Goal: Task Accomplishment & Management: Complete application form

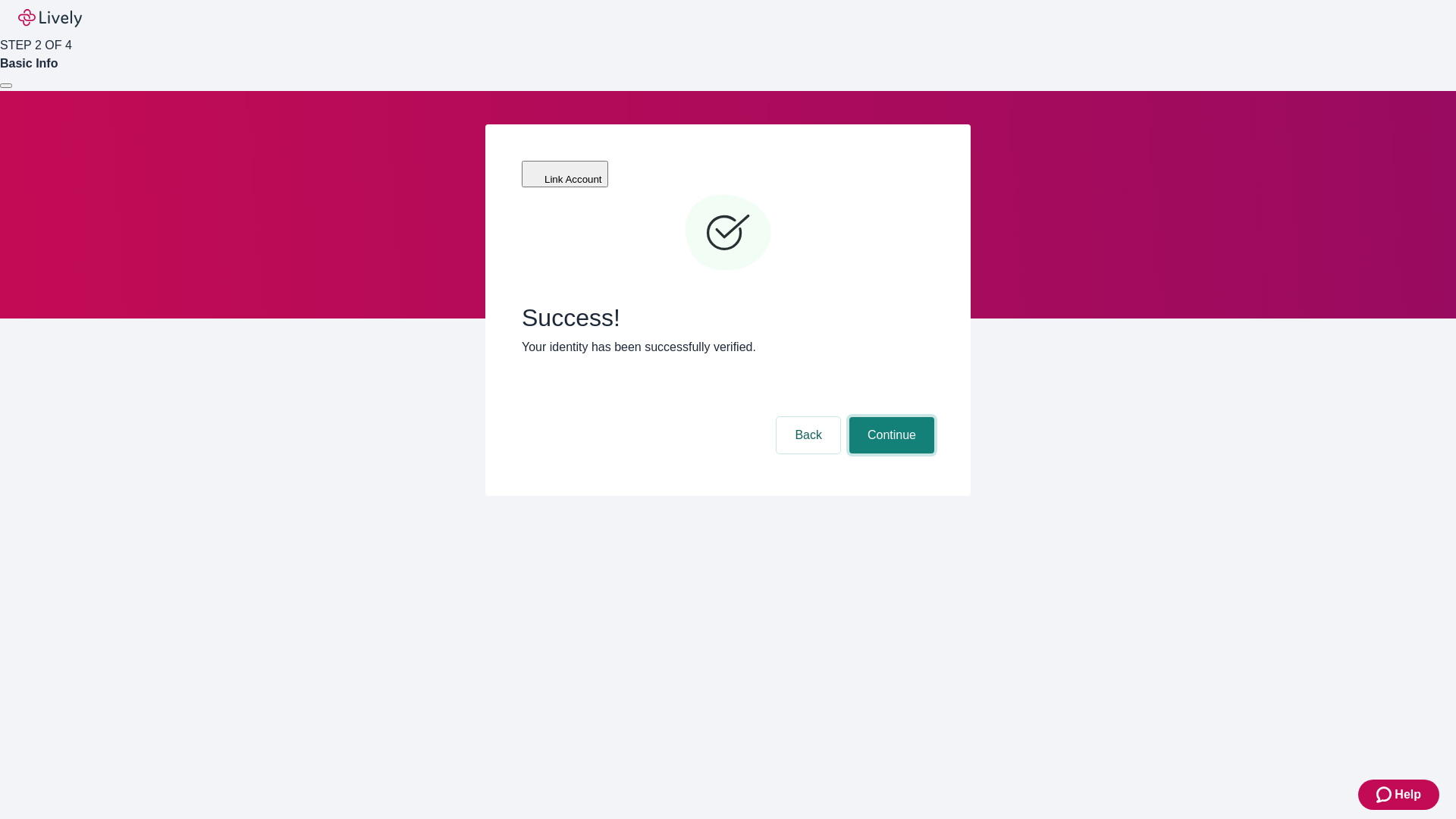
click at [890, 417] on button "Continue" at bounding box center [892, 435] width 85 height 36
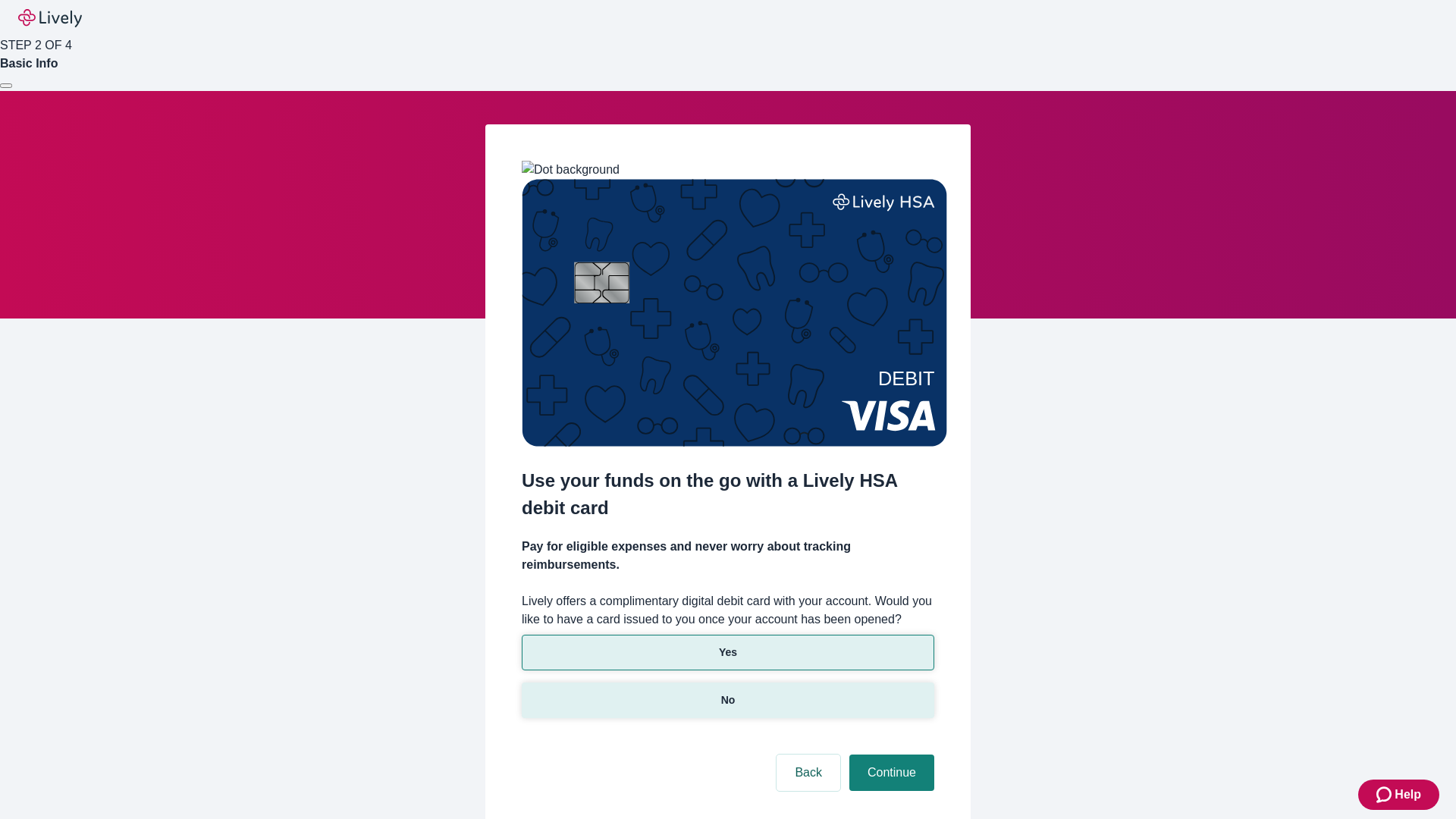
click at [728, 692] on p "No" at bounding box center [728, 700] width 15 height 16
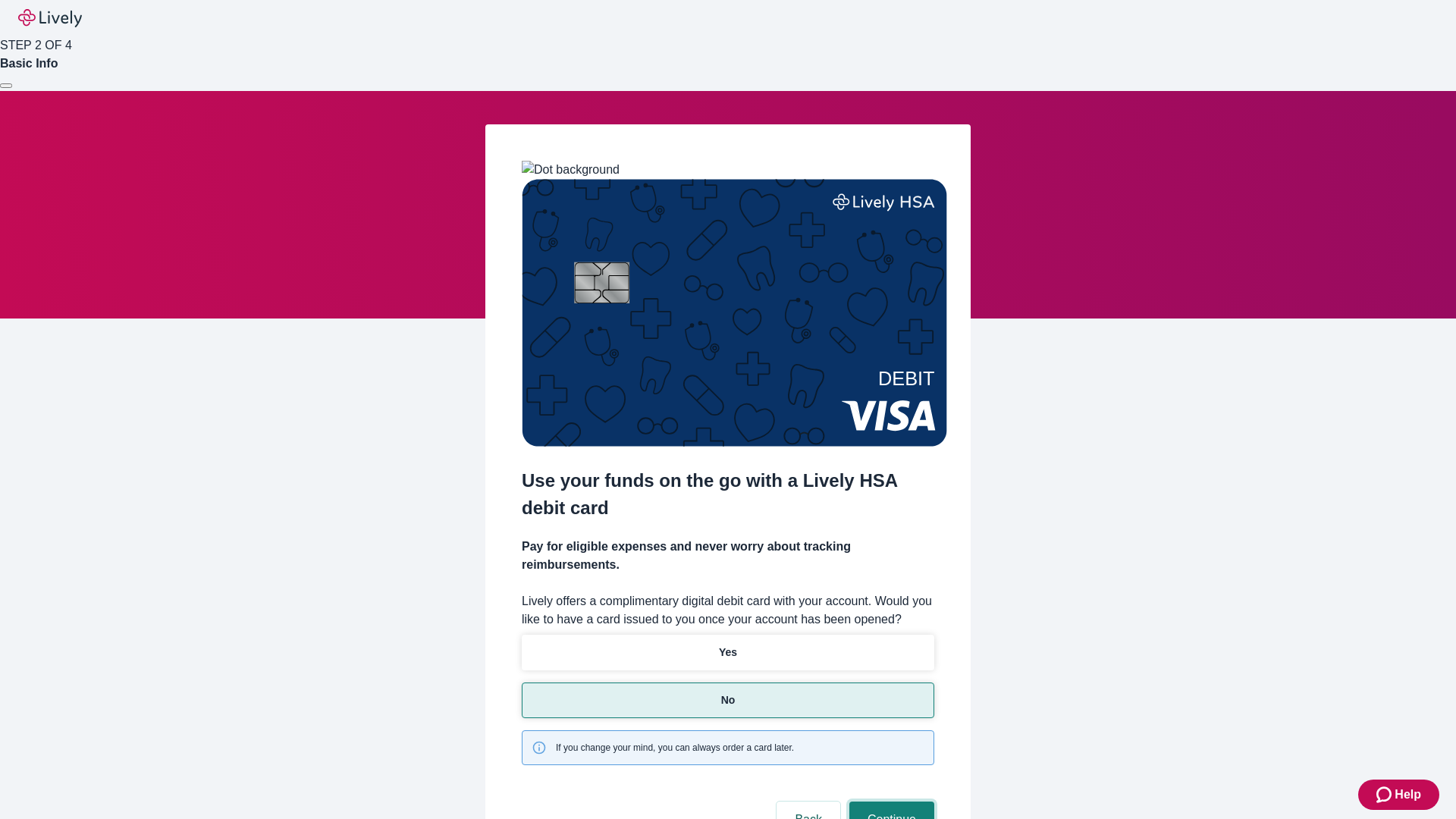
click at [890, 802] on button "Continue" at bounding box center [892, 820] width 85 height 36
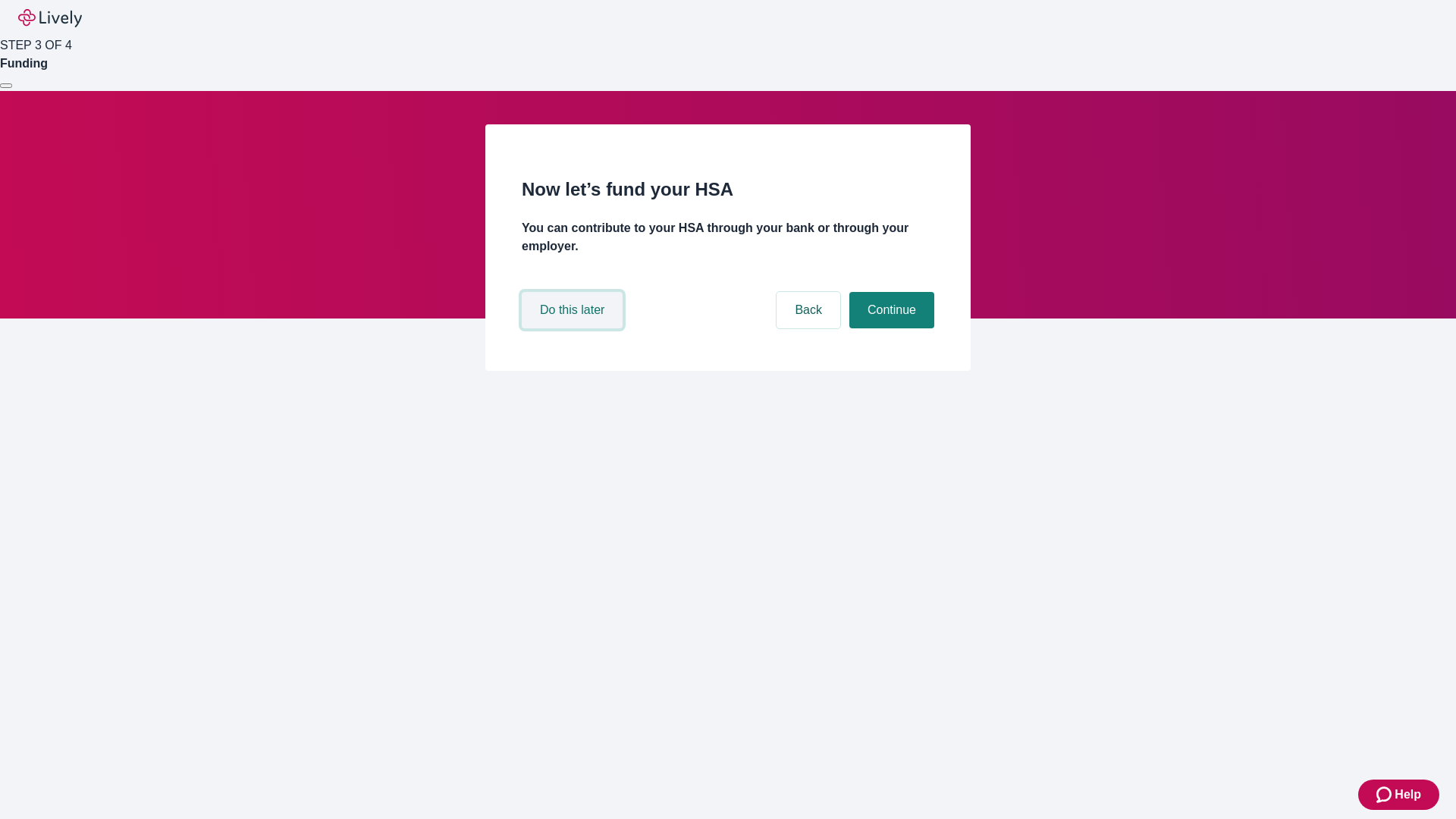
click at [574, 328] on button "Do this later" at bounding box center [572, 310] width 101 height 36
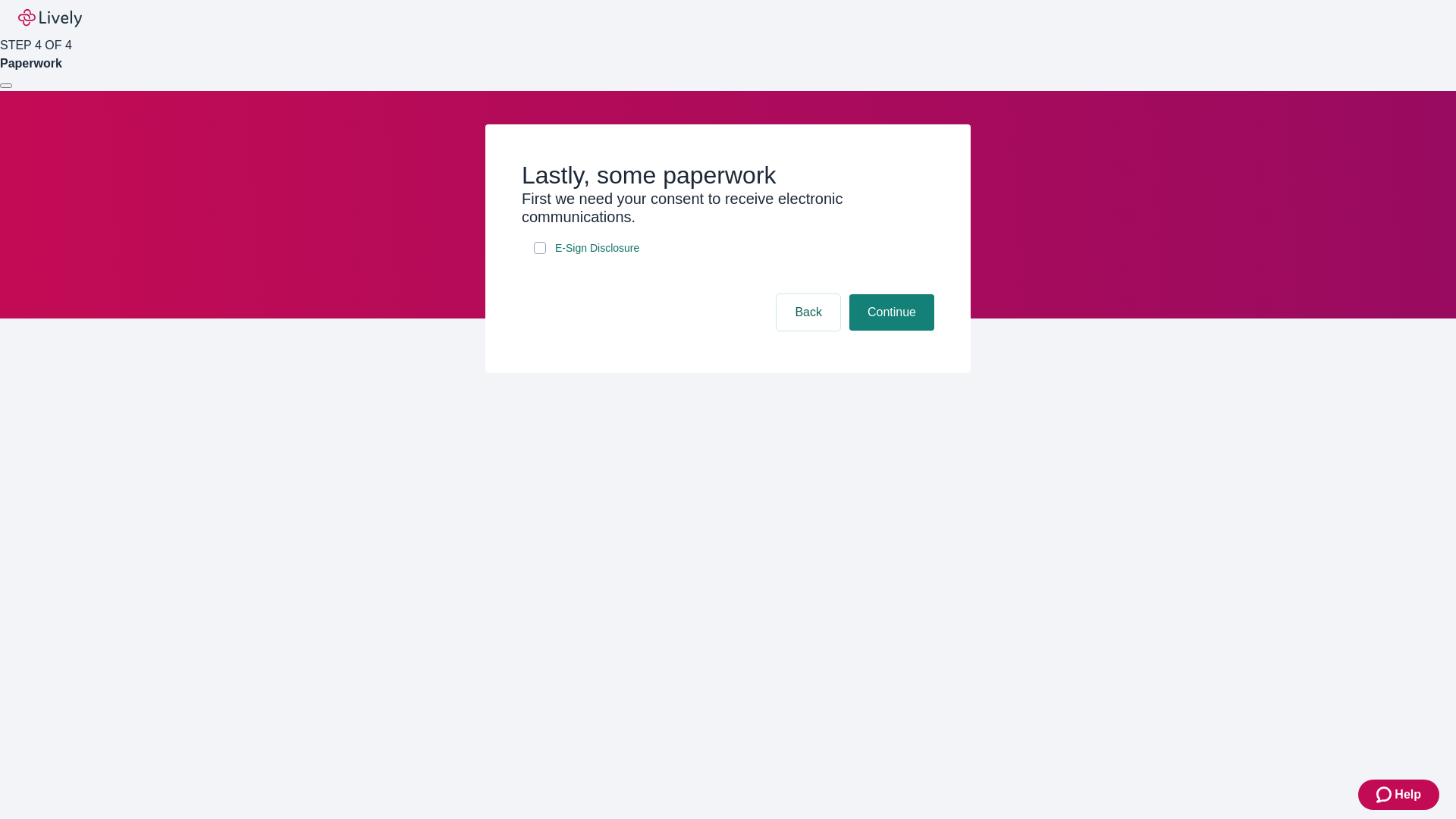
click at [540, 254] on input "E-Sign Disclosure" at bounding box center [540, 248] width 12 height 12
checkbox input "true"
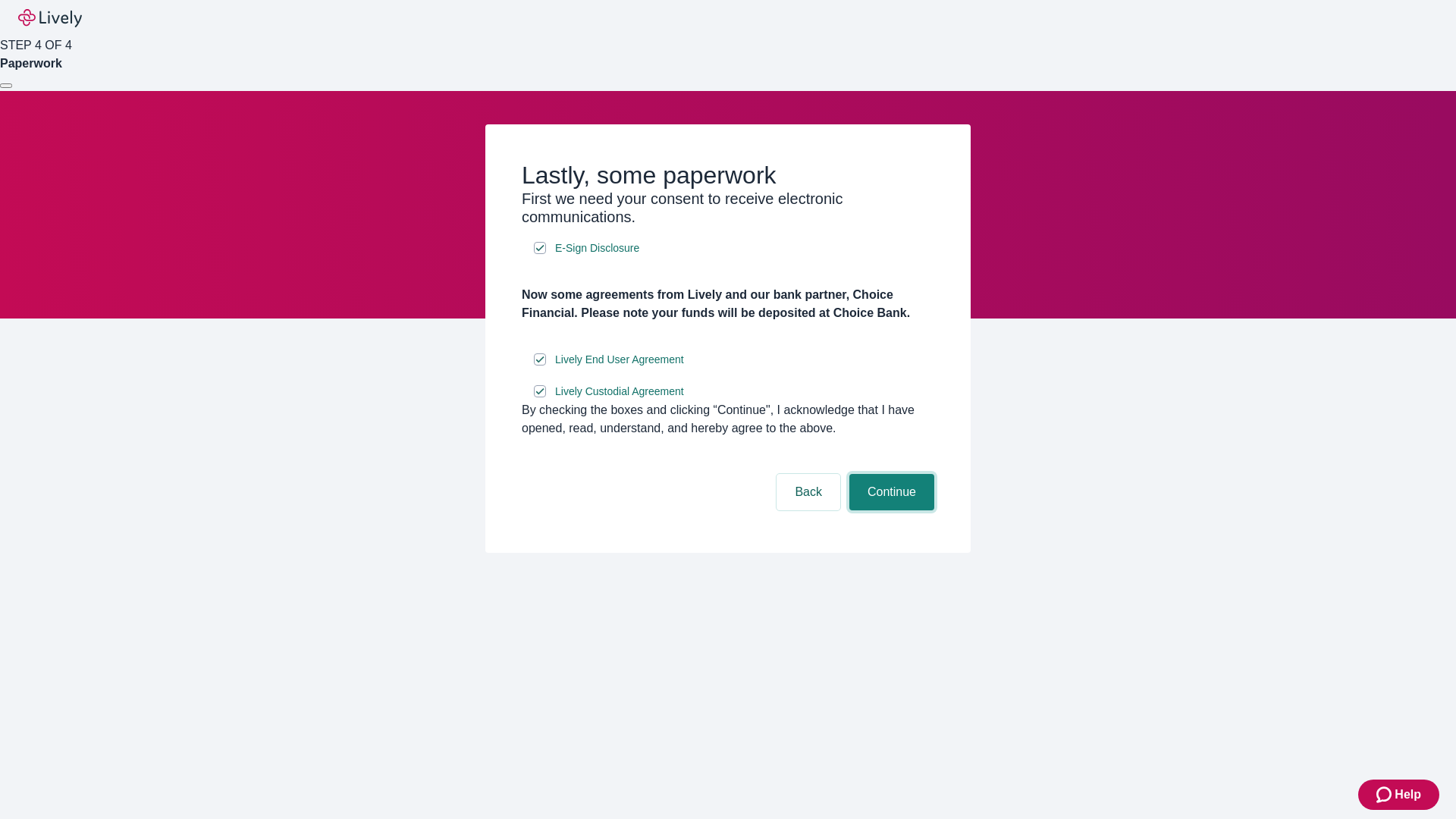
click at [890, 511] on button "Continue" at bounding box center [892, 492] width 85 height 36
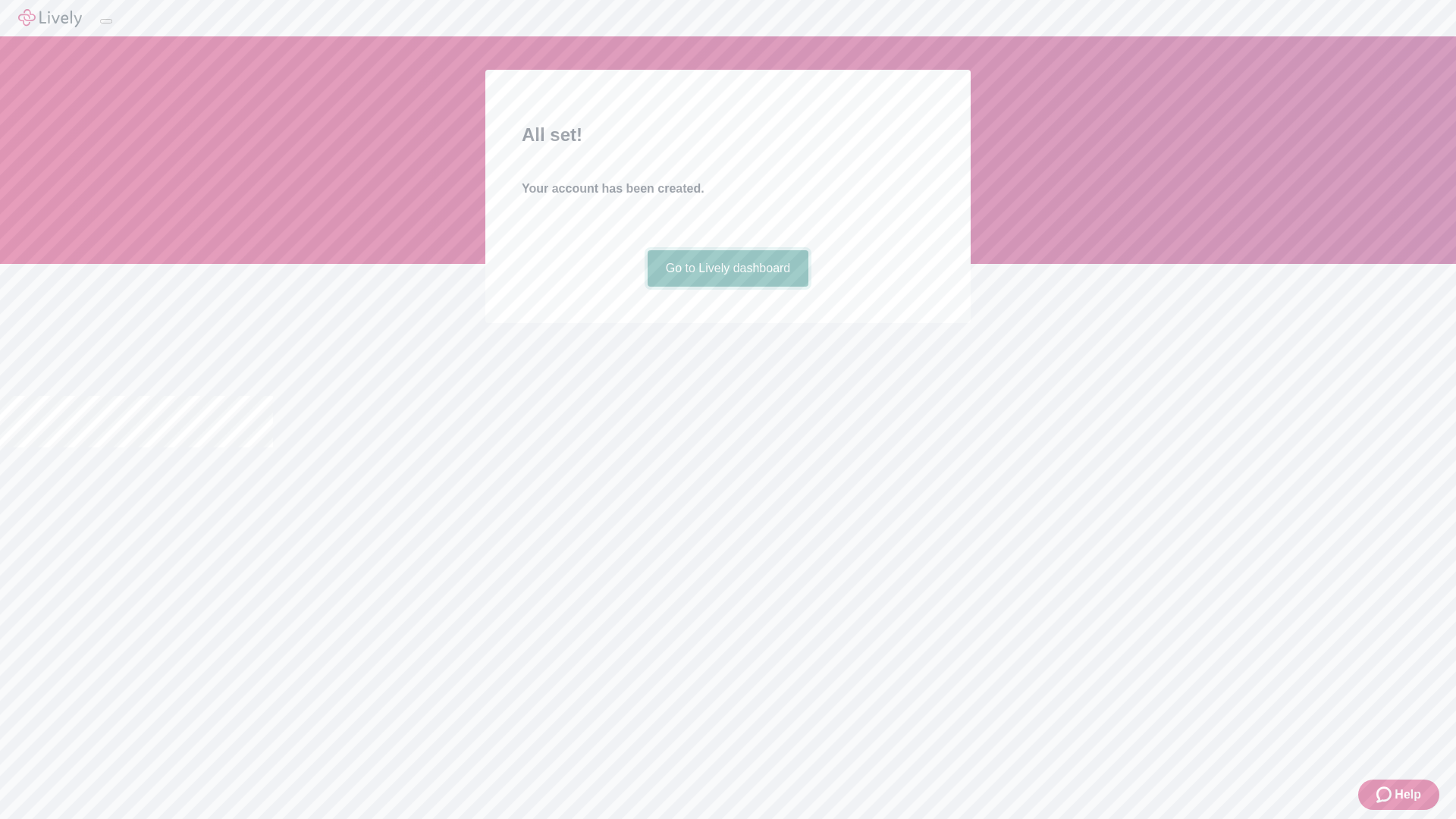
click at [728, 287] on link "Go to Lively dashboard" at bounding box center [728, 268] width 161 height 36
